Goal: Task Accomplishment & Management: Manage account settings

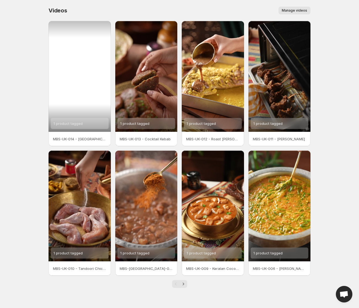
click at [80, 123] on span "1 product tagged" at bounding box center [68, 123] width 29 height 4
click at [86, 112] on div "1 product tagged" at bounding box center [80, 76] width 62 height 111
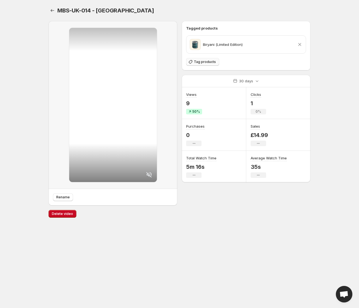
click at [200, 63] on span "Tag products" at bounding box center [205, 62] width 22 height 4
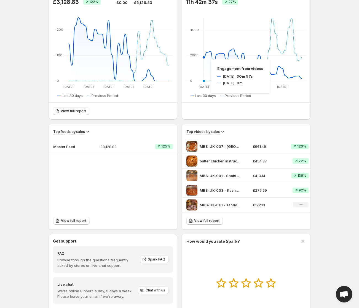
scroll to position [115, 0]
